Goal: Transaction & Acquisition: Purchase product/service

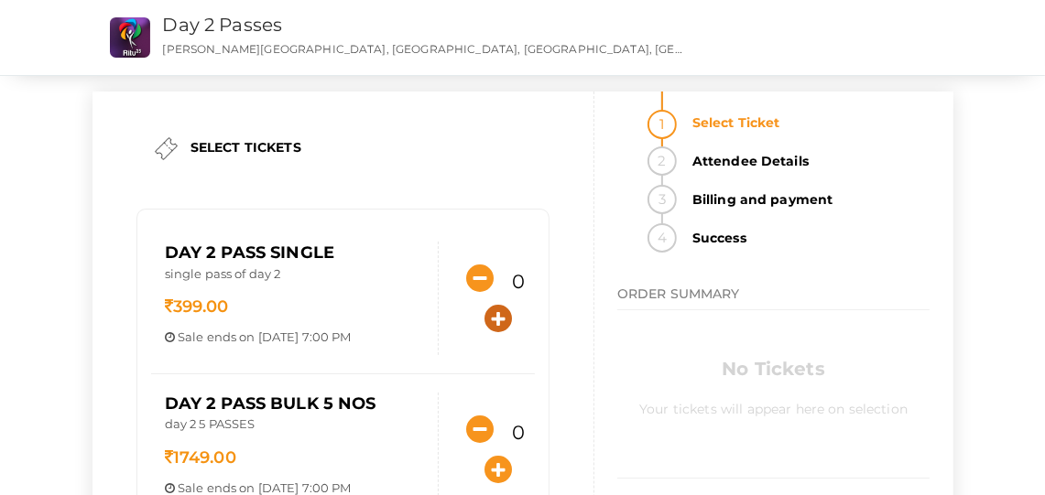
click at [490, 313] on icon "button" at bounding box center [497, 318] width 27 height 27
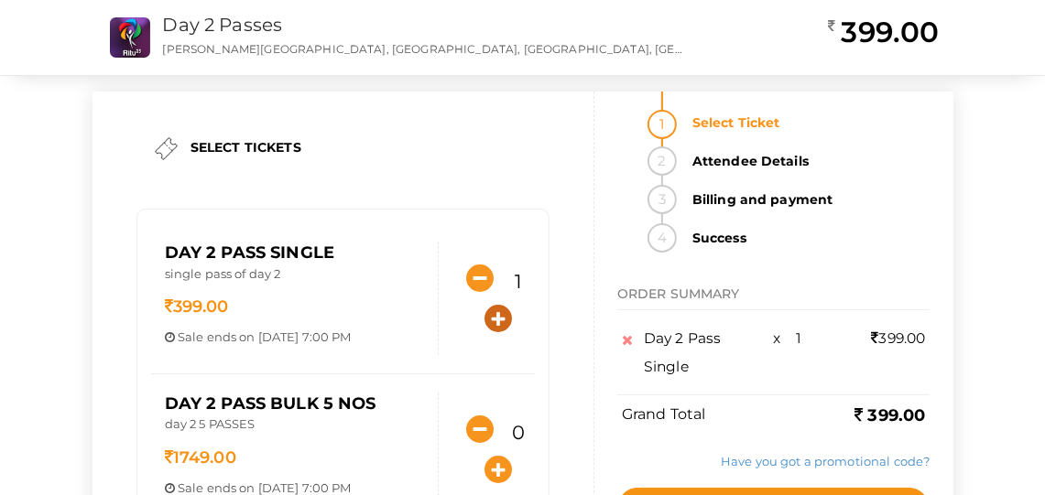
click at [490, 313] on icon "button" at bounding box center [497, 318] width 27 height 27
type input "2"
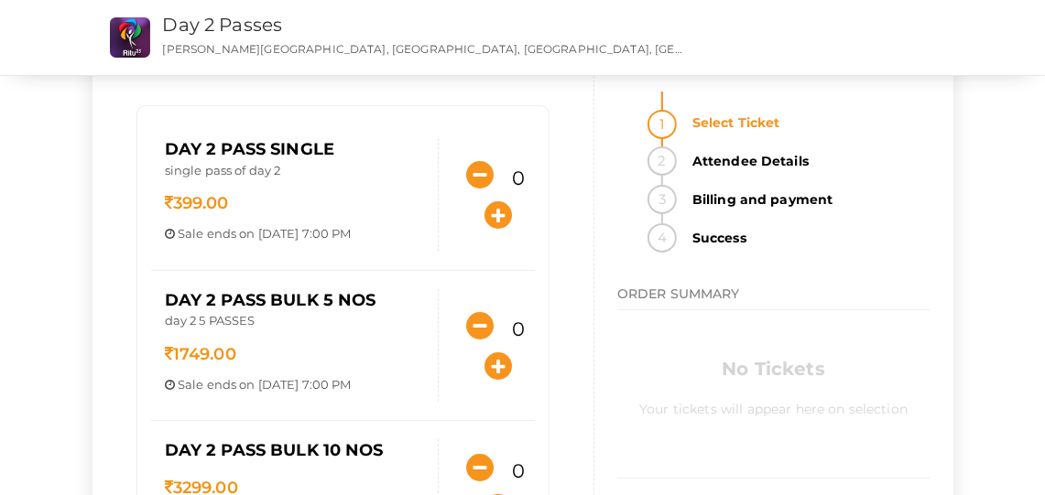
scroll to position [105, 0]
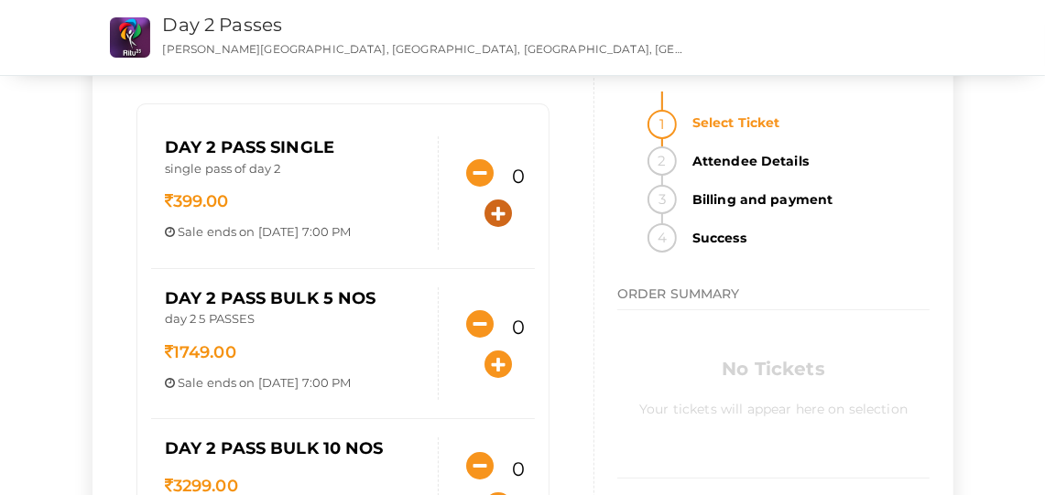
click at [490, 200] on icon "button" at bounding box center [497, 213] width 27 height 27
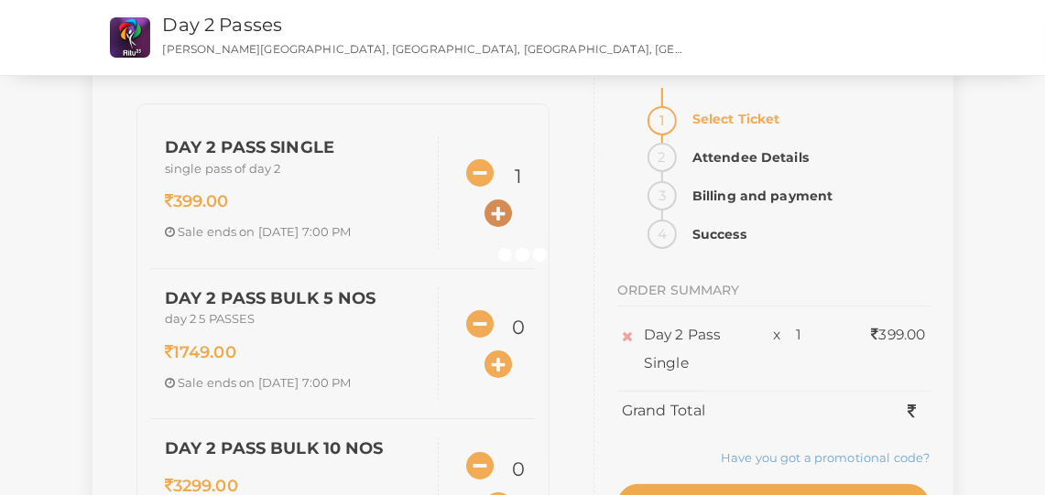
click at [490, 200] on div at bounding box center [522, 247] width 1045 height 495
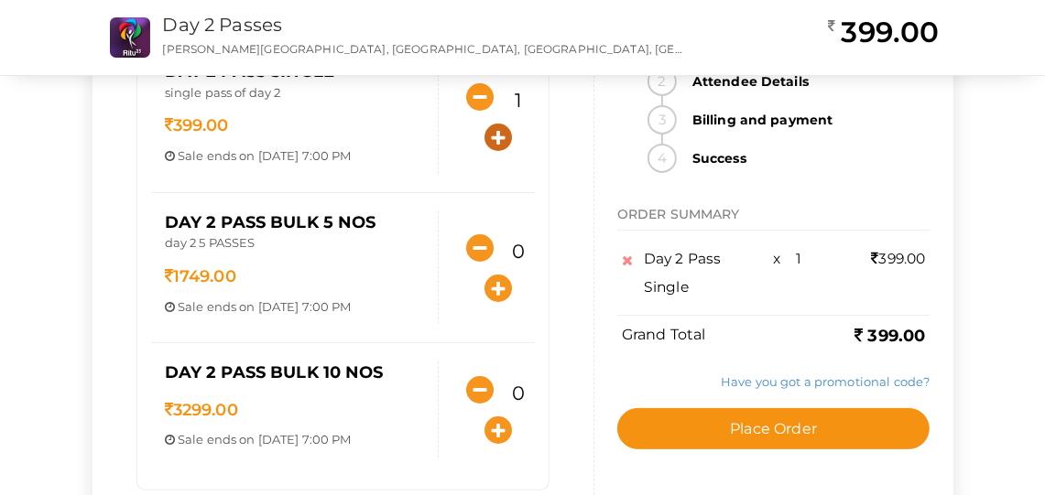
scroll to position [187, 0]
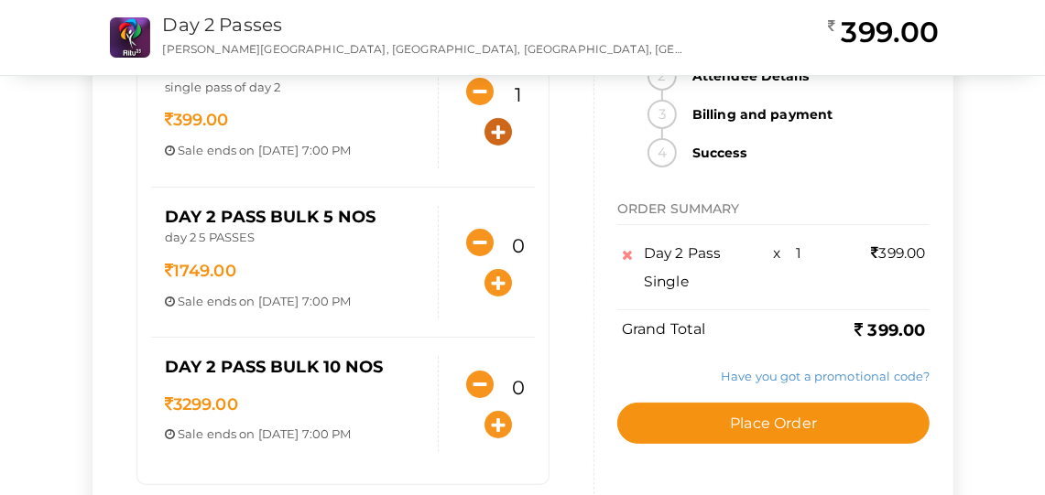
click at [493, 130] on icon "button" at bounding box center [497, 131] width 27 height 27
type input "2"
click at [782, 368] on link "Have you got a promotional code?" at bounding box center [825, 375] width 209 height 15
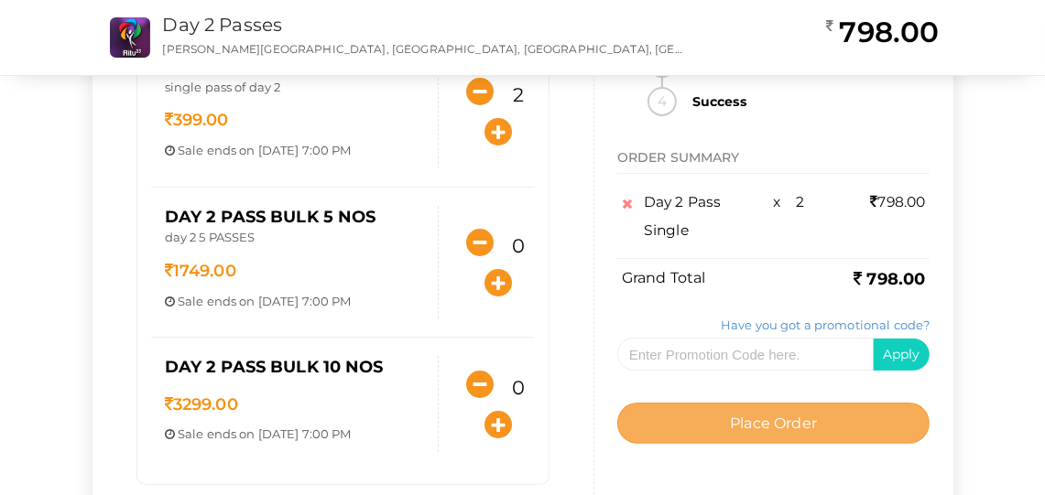
click at [797, 415] on span "Place Order" at bounding box center [773, 423] width 87 height 17
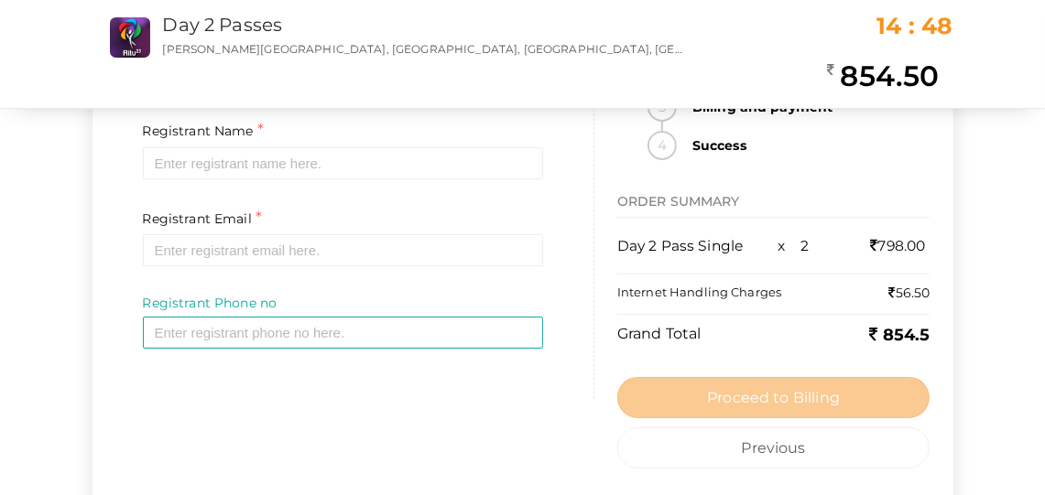
scroll to position [0, 0]
